Goal: Information Seeking & Learning: Find specific fact

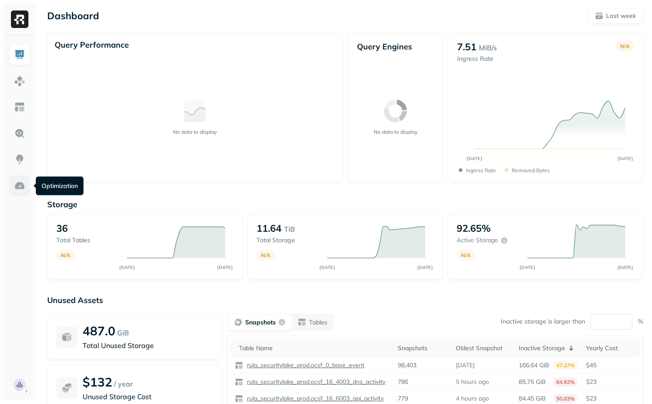
click at [28, 188] on link at bounding box center [19, 185] width 21 height 21
click at [23, 104] on img at bounding box center [19, 106] width 11 height 11
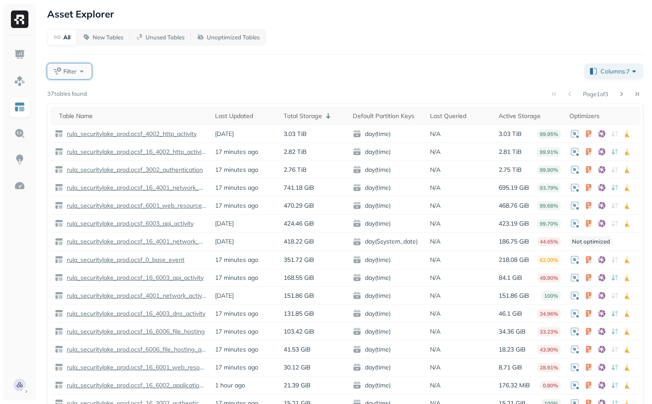
click at [75, 72] on span "Filter" at bounding box center [69, 71] width 13 height 8
type input "*"
type input "******"
click at [121, 141] on div "Optimi zers" at bounding box center [110, 144] width 108 height 9
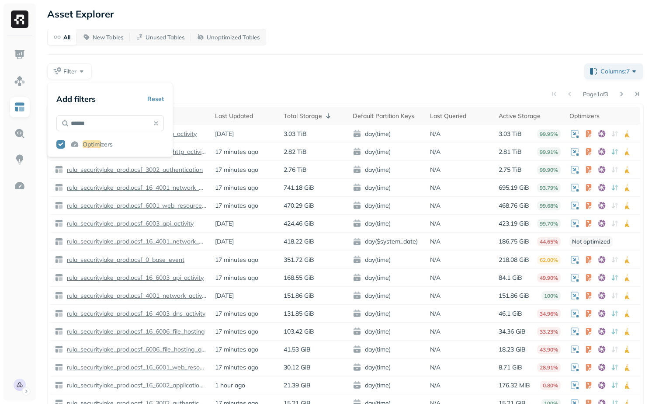
click at [195, 77] on div "Filter" at bounding box center [312, 71] width 530 height 16
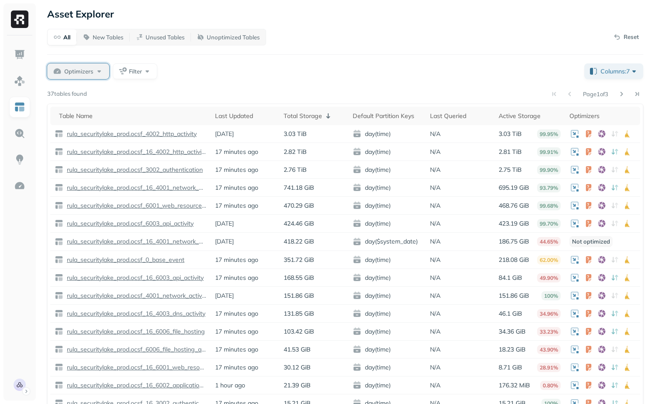
click at [89, 69] on span "Optimizers" at bounding box center [78, 71] width 29 height 8
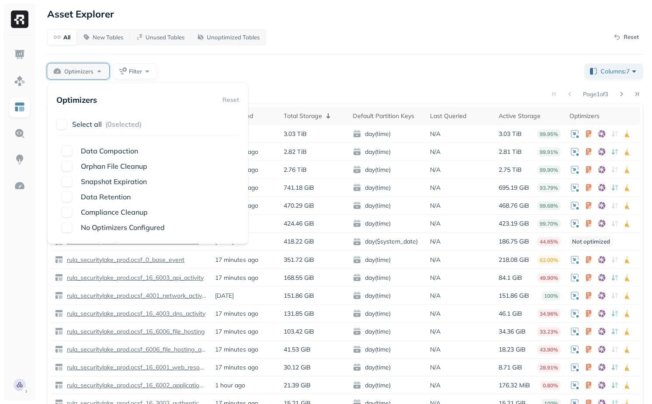
click at [83, 115] on div "Optimizers Reset Select all ( 0 selected) Data Compaction Orphan File Cleanup S…" at bounding box center [147, 163] width 183 height 143
click at [84, 120] on p "Select all" at bounding box center [87, 124] width 30 height 9
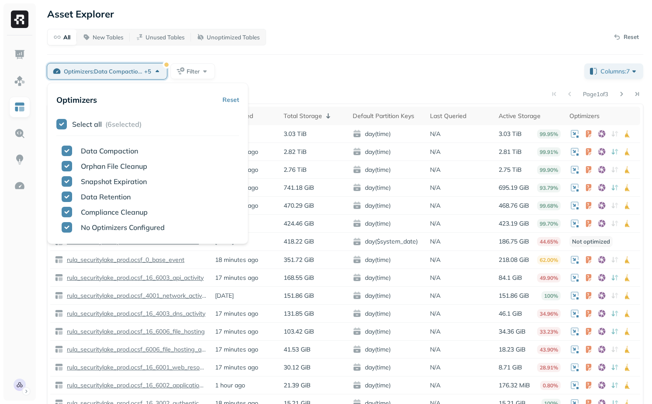
click at [264, 93] on div "Page 1 of 3" at bounding box center [365, 94] width 556 height 12
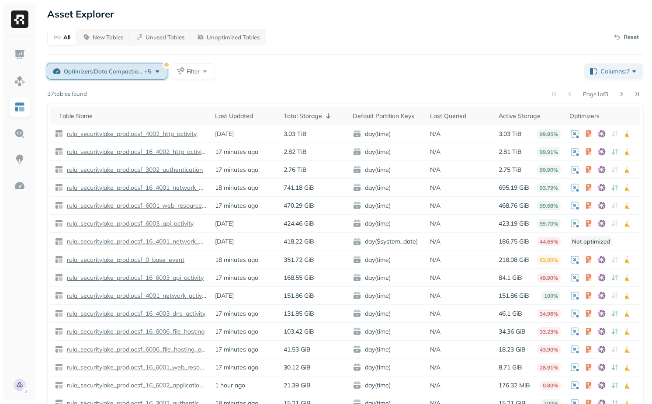
click at [149, 71] on span "+ 5" at bounding box center [147, 71] width 7 height 8
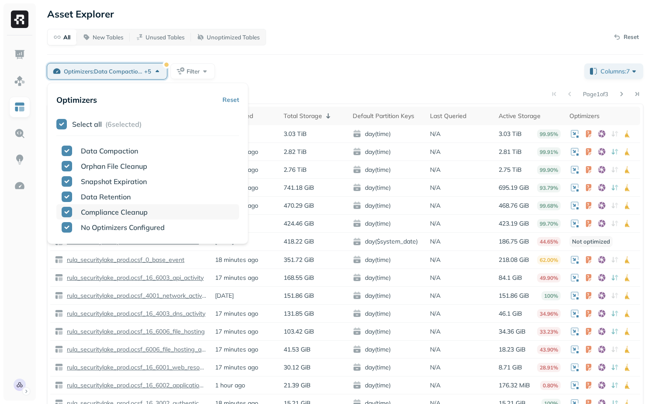
scroll to position [3, 0]
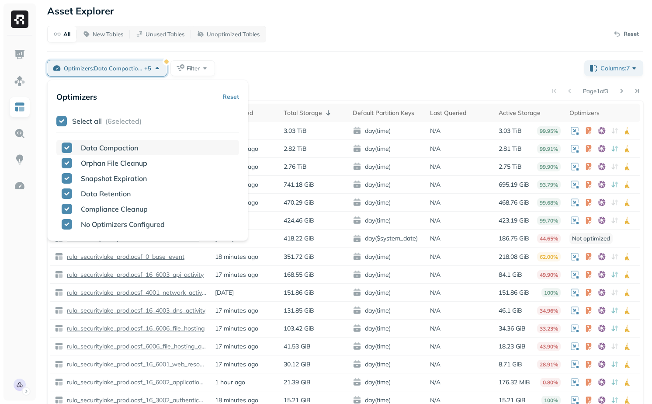
click at [88, 150] on span "Data Compaction" at bounding box center [109, 147] width 57 height 9
click at [424, 90] on div "Page 1 of 3" at bounding box center [365, 91] width 556 height 12
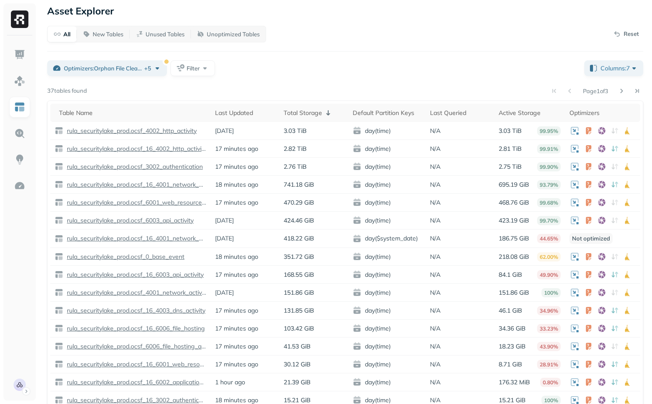
click at [345, 89] on div "Page 1 of 3" at bounding box center [365, 91] width 556 height 12
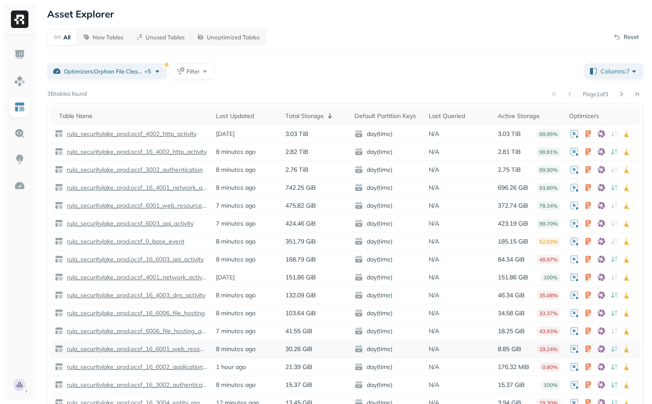
scroll to position [18, 0]
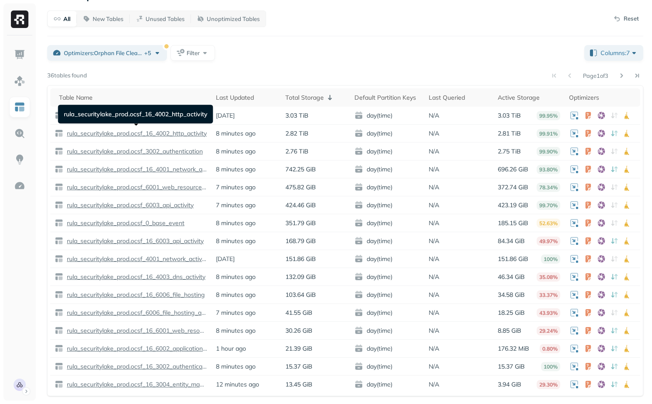
click at [182, 112] on div "rula_securitylake_prod.ocsf_16_4002_http_activity rula_securitylake_prod.ocsf_1…" at bounding box center [135, 114] width 155 height 19
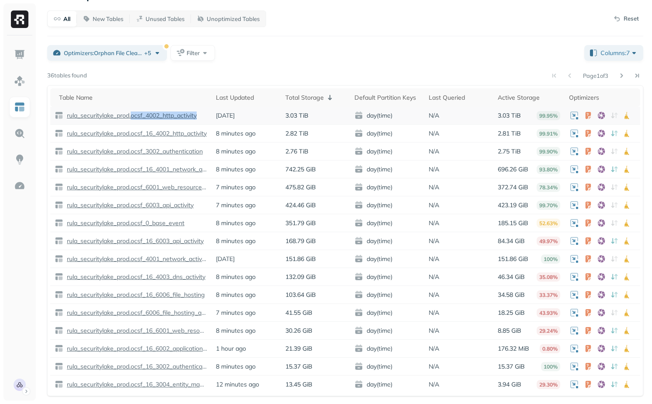
drag, startPoint x: 206, startPoint y: 116, endPoint x: 134, endPoint y: 118, distance: 72.1
click at [134, 118] on div "rula_securitylake_prod.ocsf_4002_http_activity" at bounding box center [131, 115] width 153 height 9
copy p "ocsf_4002_http_activity"
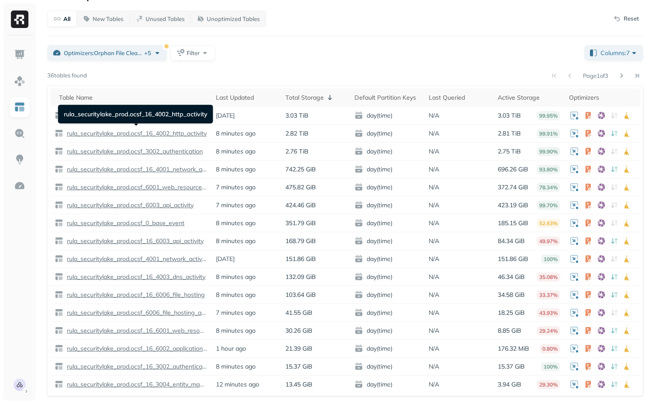
click at [174, 113] on div "rula_securitylake_prod.ocsf_16_4002_http_activity rula_securitylake_prod.ocsf_1…" at bounding box center [135, 114] width 155 height 19
copy div "ocsf_16_4002_http_activity rula_securitylake_prod"
click at [176, 112] on div "rula_securitylake_prod.ocsf_16_4002_http_activity rula_securitylake_prod.ocsf_1…" at bounding box center [135, 114] width 155 height 19
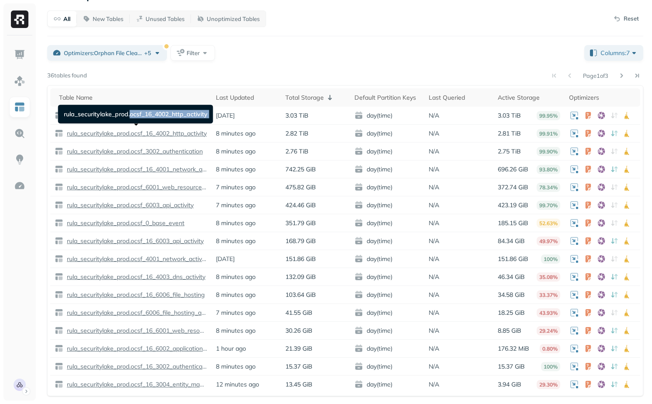
copy div "ocsf_16_4002_http_activity rula_securitylake_prod"
click at [156, 132] on p "rula_securitylake_prod.ocsf_16_4002_http_activity" at bounding box center [136, 133] width 142 height 8
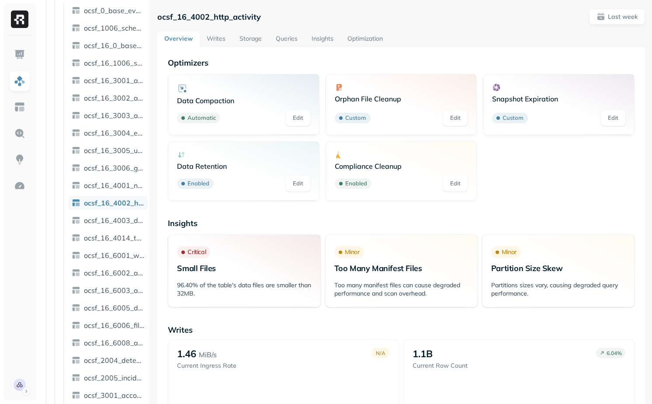
scroll to position [100, 0]
click at [216, 17] on p "ocsf_16_4002_http_activity" at bounding box center [209, 17] width 104 height 10
copy p "ocsf_16_4002_http_activity"
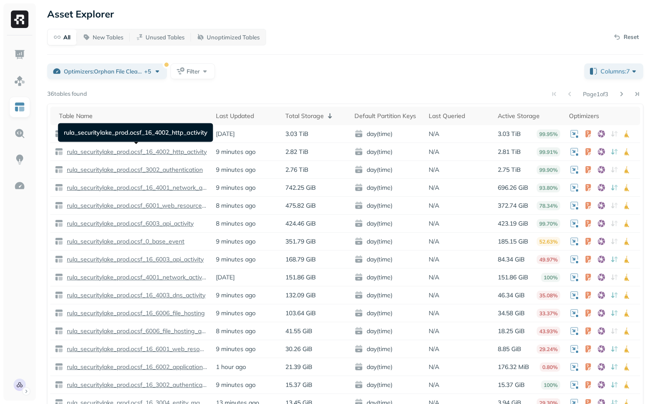
click at [177, 135] on div "rula_securitylake_prod.ocsf_16_4002_http_activity rula_securitylake_prod.ocsf_1…" at bounding box center [135, 132] width 155 height 19
copy div "ocsf_16_4002_http_activity rula_securitylake_prod"
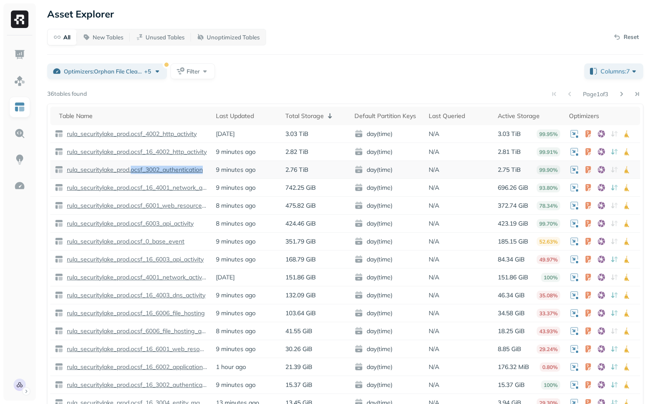
drag, startPoint x: 209, startPoint y: 171, endPoint x: 133, endPoint y: 173, distance: 76.1
click at [133, 173] on td "rula_securitylake_prod.ocsf_3002_authentication" at bounding box center [130, 170] width 161 height 18
copy p "ocsf_3002_authentication"
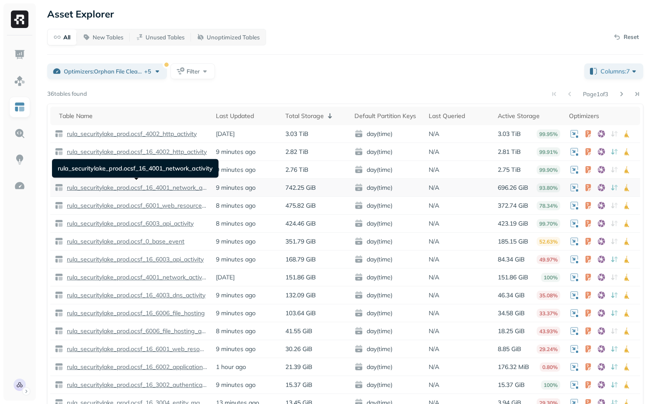
click at [184, 190] on p "rula_securitylake_prod.ocsf_16_4001_network_activity" at bounding box center [136, 188] width 142 height 8
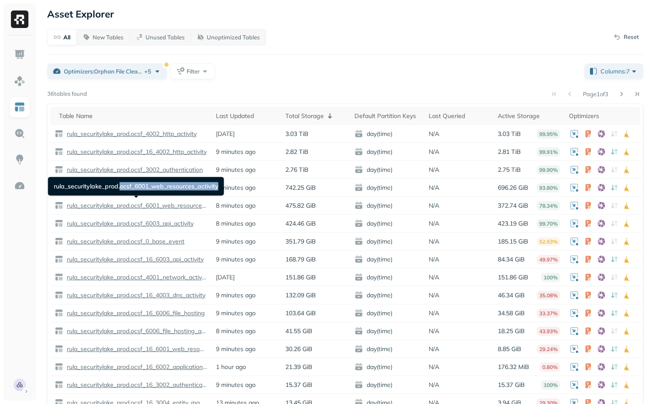
drag, startPoint x: 121, startPoint y: 187, endPoint x: 219, endPoint y: 185, distance: 97.5
click at [219, 185] on div "rula_securitylake_prod.ocsf_6001_web_resources_activity rula_securitylake_prod.…" at bounding box center [136, 186] width 176 height 19
copy div "ocsf_6001_web_resources_activity"
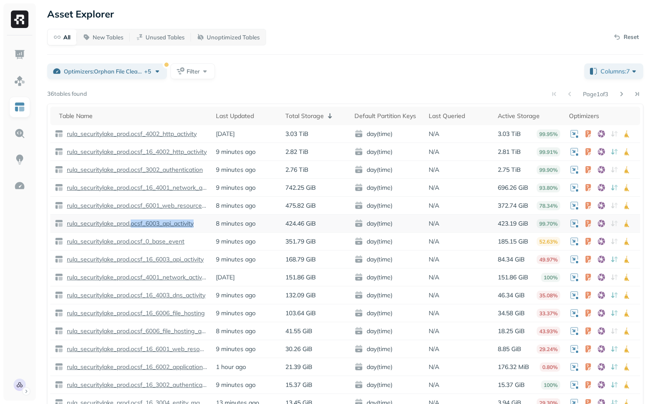
drag, startPoint x: 203, startPoint y: 221, endPoint x: 133, endPoint y: 225, distance: 69.6
click at [133, 225] on div "rula_securitylake_prod.ocsf_6003_api_activity" at bounding box center [131, 223] width 153 height 9
copy p "ocsf_6003_api_activity"
drag, startPoint x: 190, startPoint y: 240, endPoint x: 134, endPoint y: 241, distance: 55.5
click at [134, 241] on div "rula_securitylake_prod.ocsf_0_base_event" at bounding box center [131, 241] width 153 height 9
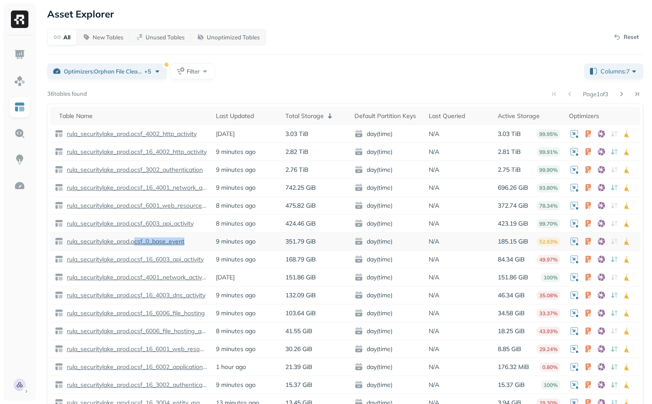
copy p "csf_0_base_event"
drag, startPoint x: 197, startPoint y: 241, endPoint x: 132, endPoint y: 242, distance: 64.7
click at [132, 242] on div "rula_securitylake_prod.ocsf_0_base_event" at bounding box center [131, 241] width 153 height 9
copy p "ocsf_0_base_event"
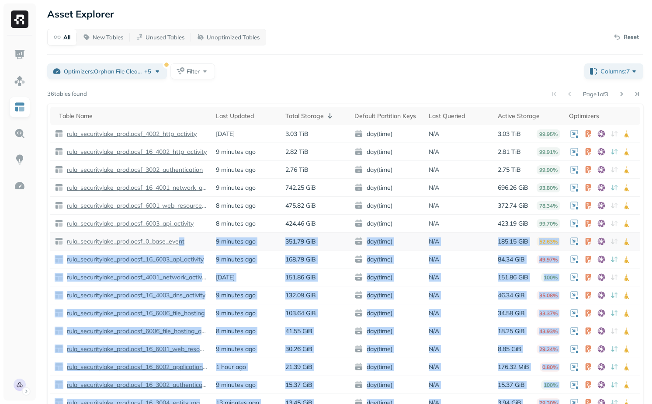
drag, startPoint x: 132, startPoint y: 240, endPoint x: 179, endPoint y: 242, distance: 47.3
click at [199, 246] on td "rula_securitylake_prod.ocsf_0_base_event" at bounding box center [130, 242] width 161 height 18
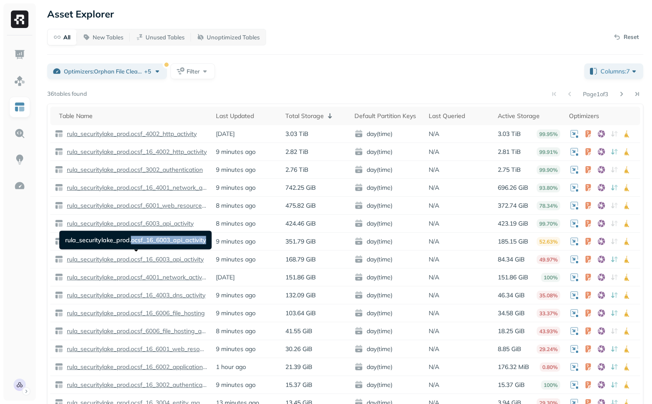
drag, startPoint x: 132, startPoint y: 240, endPoint x: 206, endPoint y: 240, distance: 73.9
click at [206, 240] on div "rula_securitylake_prod.ocsf_16_6003_api_activity rula_securitylake_prod.ocsf_16…" at bounding box center [135, 240] width 153 height 19
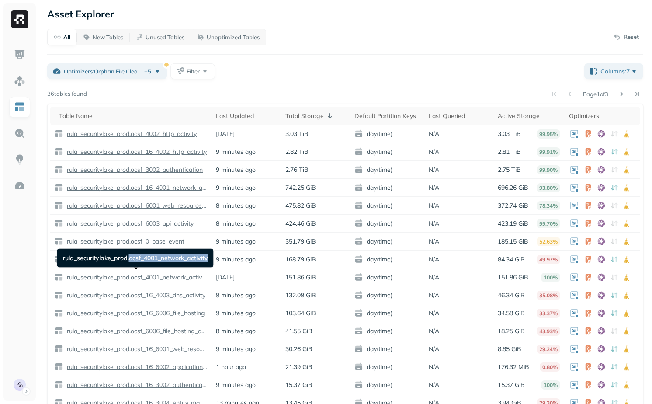
drag, startPoint x: 129, startPoint y: 259, endPoint x: 208, endPoint y: 257, distance: 78.7
click at [208, 257] on div "rula_securitylake_prod.ocsf_4001_network_activity rula_securitylake_prod.ocsf_4…" at bounding box center [135, 258] width 156 height 19
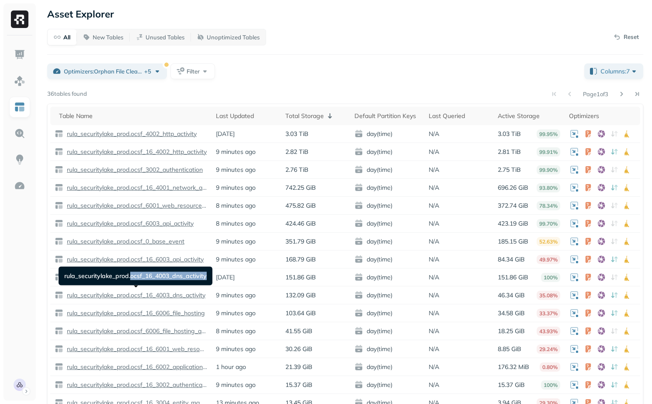
drag, startPoint x: 130, startPoint y: 276, endPoint x: 206, endPoint y: 276, distance: 75.6
click at [206, 276] on div "rula_securitylake_prod.ocsf_16_4003_dns_activity rula_securitylake_prod.ocsf_16…" at bounding box center [136, 276] width 154 height 19
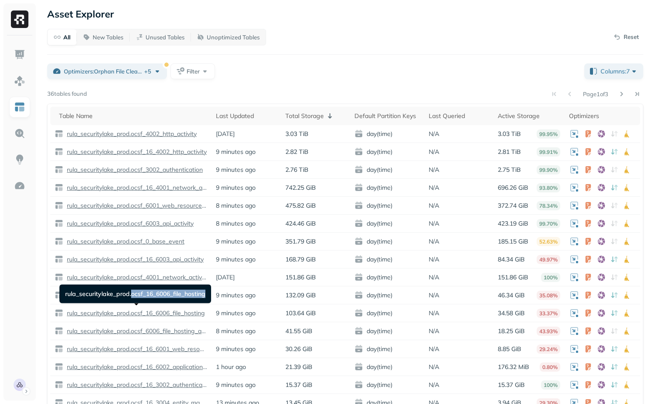
drag, startPoint x: 132, startPoint y: 293, endPoint x: 206, endPoint y: 293, distance: 73.9
click at [206, 293] on div "rula_securitylake_prod.ocsf_16_6006_file_hosting rula_securitylake_prod.ocsf_16…" at bounding box center [135, 294] width 152 height 19
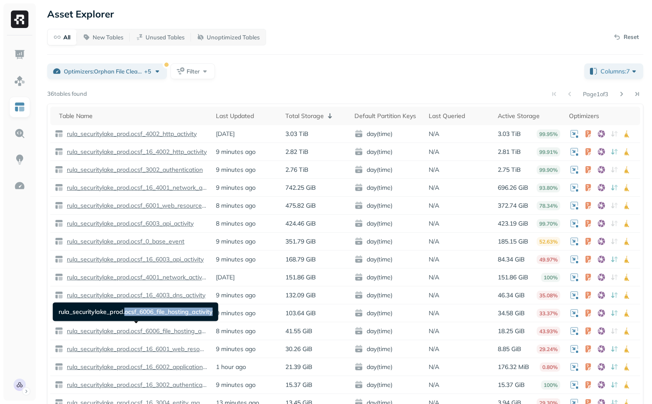
drag, startPoint x: 125, startPoint y: 312, endPoint x: 217, endPoint y: 311, distance: 92.2
click at [217, 311] on div "rula_securitylake_prod.ocsf_6006_file_hosting_activity rula_securitylake_prod.o…" at bounding box center [136, 311] width 166 height 19
drag, startPoint x: 114, startPoint y: 330, endPoint x: 207, endPoint y: 330, distance: 92.7
click at [238, 345] on p "9 minutes ago" at bounding box center [236, 349] width 40 height 8
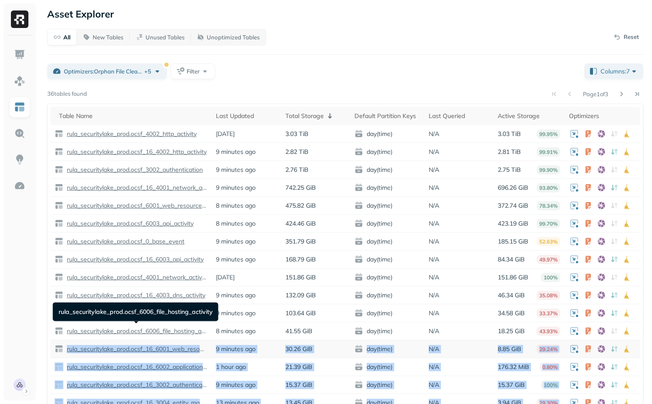
drag, startPoint x: 115, startPoint y: 330, endPoint x: 196, endPoint y: 340, distance: 82.4
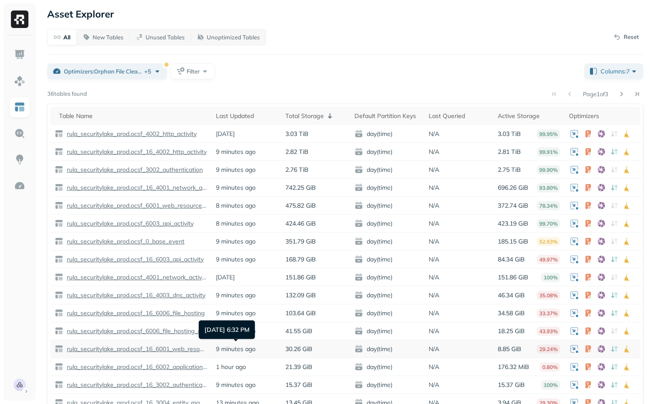
click at [242, 345] on p "9 minutes ago" at bounding box center [236, 349] width 40 height 8
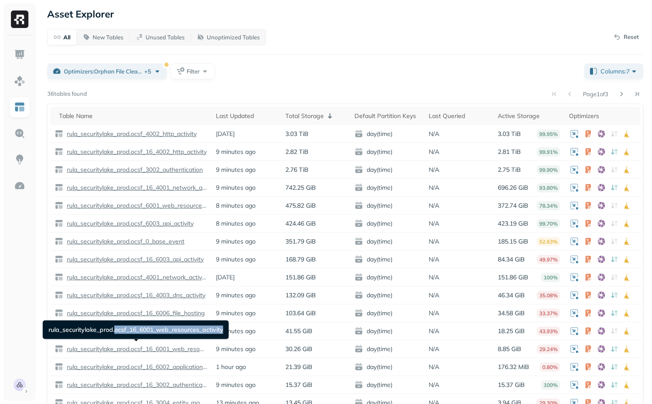
drag, startPoint x: 115, startPoint y: 330, endPoint x: 223, endPoint y: 330, distance: 108.0
click at [223, 330] on div "rula_securitylake_prod.ocsf_16_6001_web_resources_activity rula_securitylake_pr…" at bounding box center [136, 329] width 186 height 19
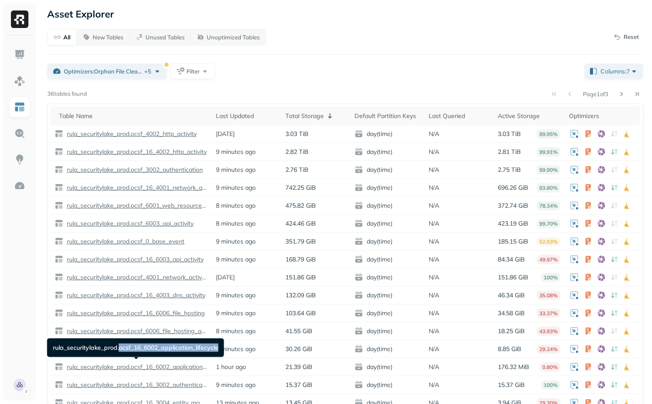
drag, startPoint x: 119, startPoint y: 349, endPoint x: 221, endPoint y: 349, distance: 101.8
click at [221, 349] on div "rula_securitylake_prod.ocsf_16_6002_application_lifecycle rula_securitylake_pro…" at bounding box center [135, 347] width 177 height 19
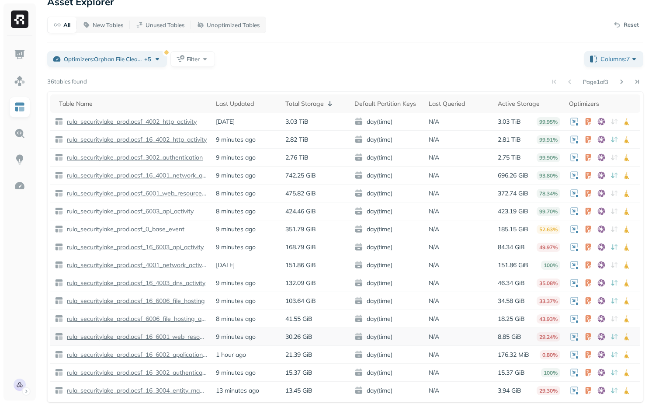
scroll to position [18, 0]
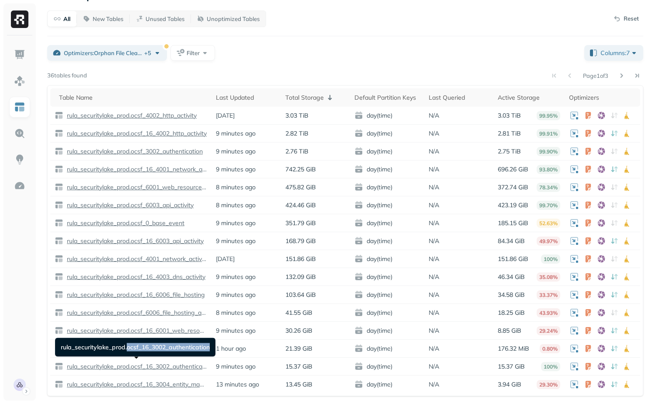
drag, startPoint x: 128, startPoint y: 348, endPoint x: 211, endPoint y: 344, distance: 83.6
click at [211, 344] on div "rula_securitylake_prod.ocsf_16_3002_authentication rula_securitylake_prod.ocsf_…" at bounding box center [135, 347] width 160 height 19
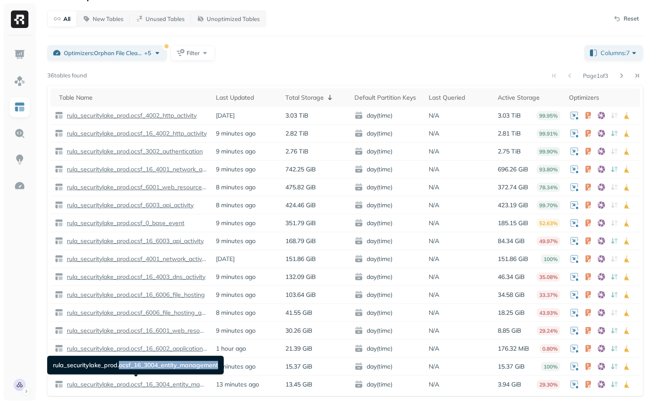
drag, startPoint x: 119, startPoint y: 367, endPoint x: 219, endPoint y: 367, distance: 99.2
click at [219, 367] on div "rula_securitylake_prod.ocsf_16_3004_entity_management rula_securitylake_prod.oc…" at bounding box center [135, 365] width 177 height 19
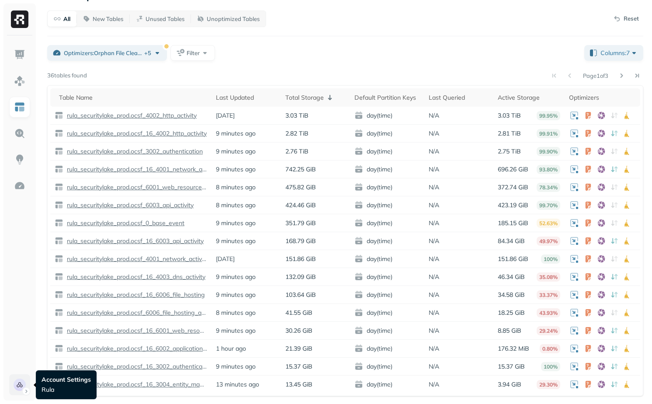
click at [10, 387] on html "Asset Explorer All New Tables Unused Tables Unoptimized Tables Reset Optimizers…" at bounding box center [326, 193] width 652 height 422
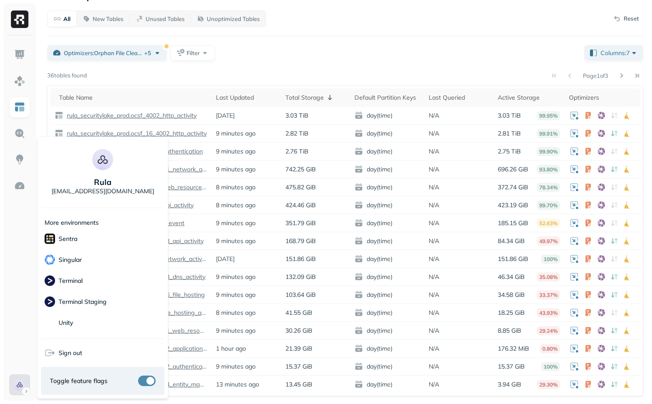
scroll to position [231, 0]
click at [110, 264] on div "Terminal" at bounding box center [102, 261] width 123 height 21
click at [285, 44] on html "Asset Explorer All New Tables Unused Tables Unoptimized Tables Reset Optimizers…" at bounding box center [326, 193] width 652 height 422
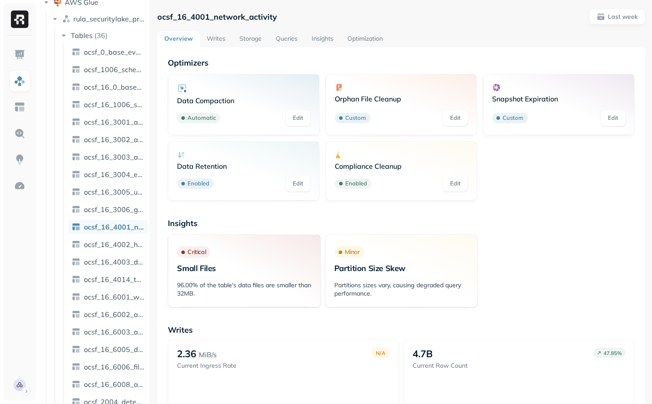
click at [197, 20] on p "ocsf_16_4001_network_activity" at bounding box center [217, 17] width 120 height 10
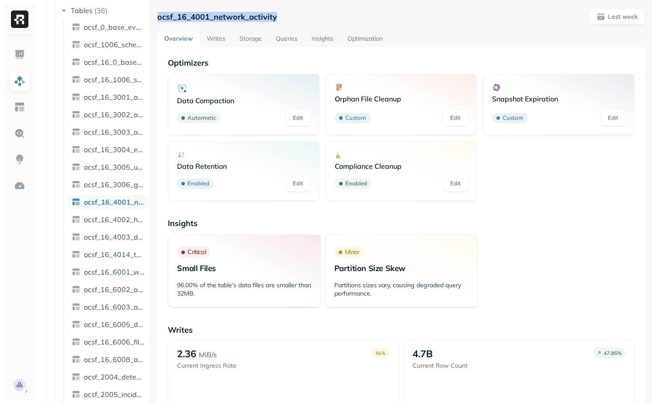
click at [197, 20] on p "ocsf_16_4001_network_activity" at bounding box center [217, 17] width 120 height 10
copy p "ocsf_16_4001_network_activity"
